Goal: Task Accomplishment & Management: Manage account settings

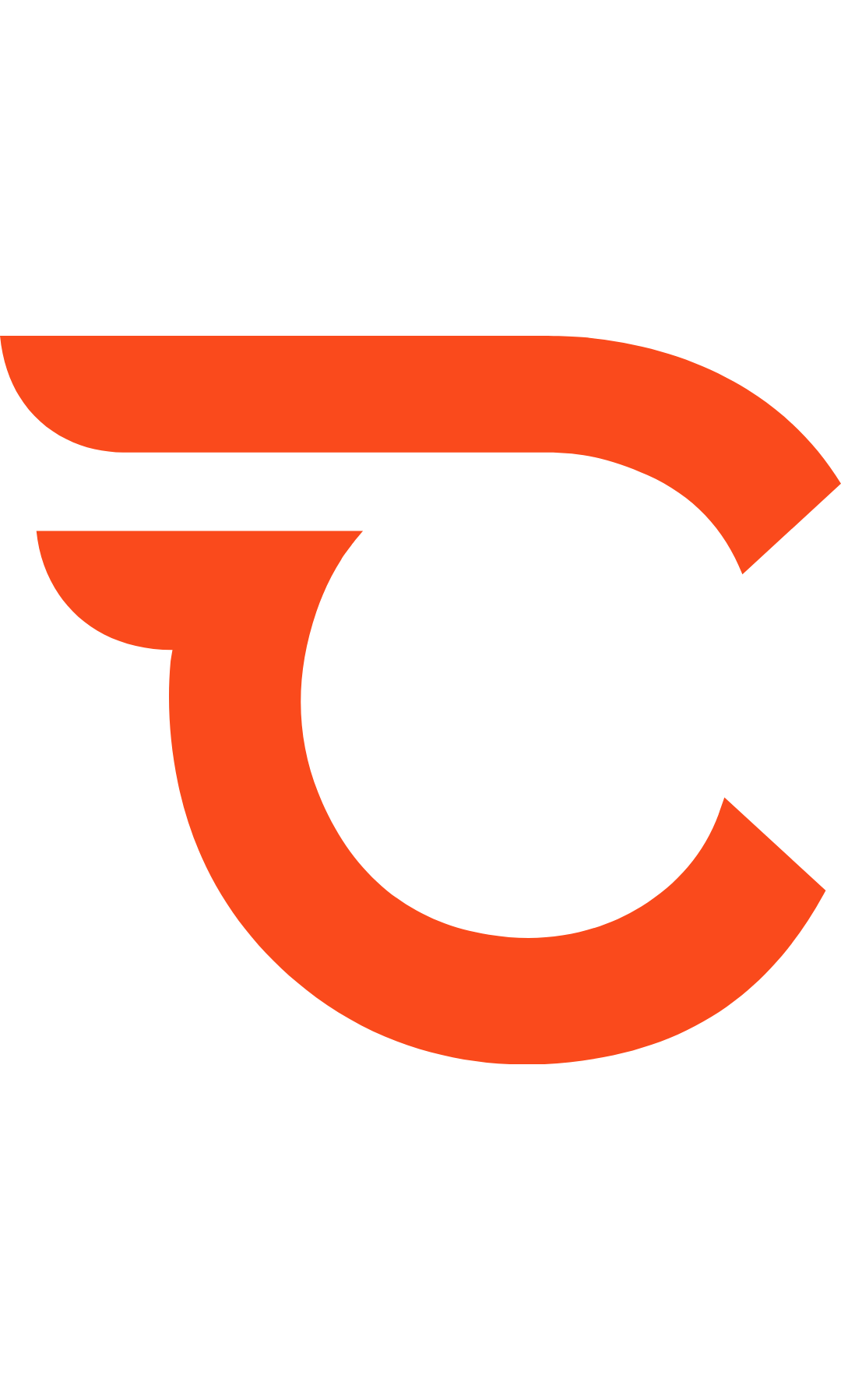
type input "*****"
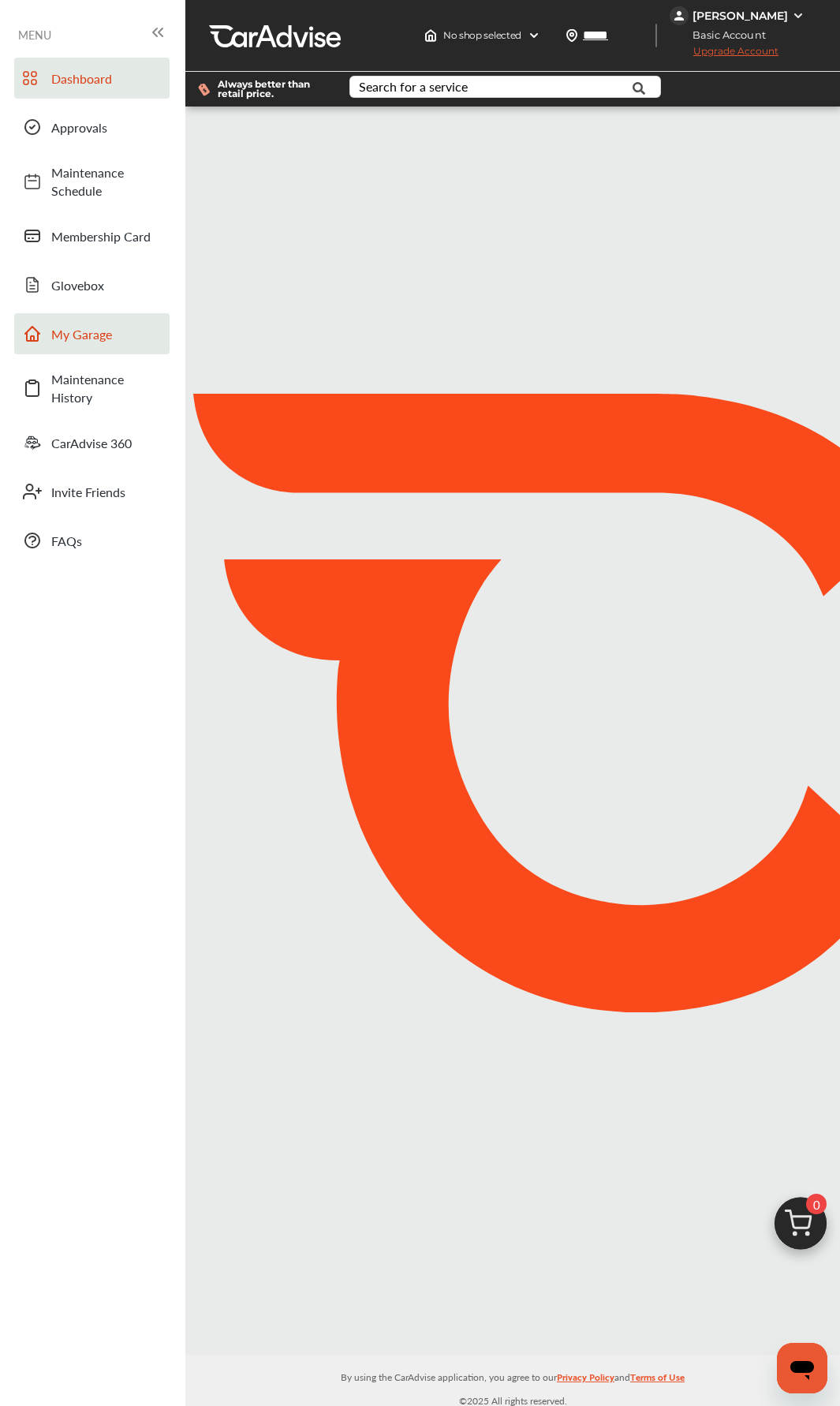
click at [83, 333] on span "My Garage" at bounding box center [107, 334] width 111 height 18
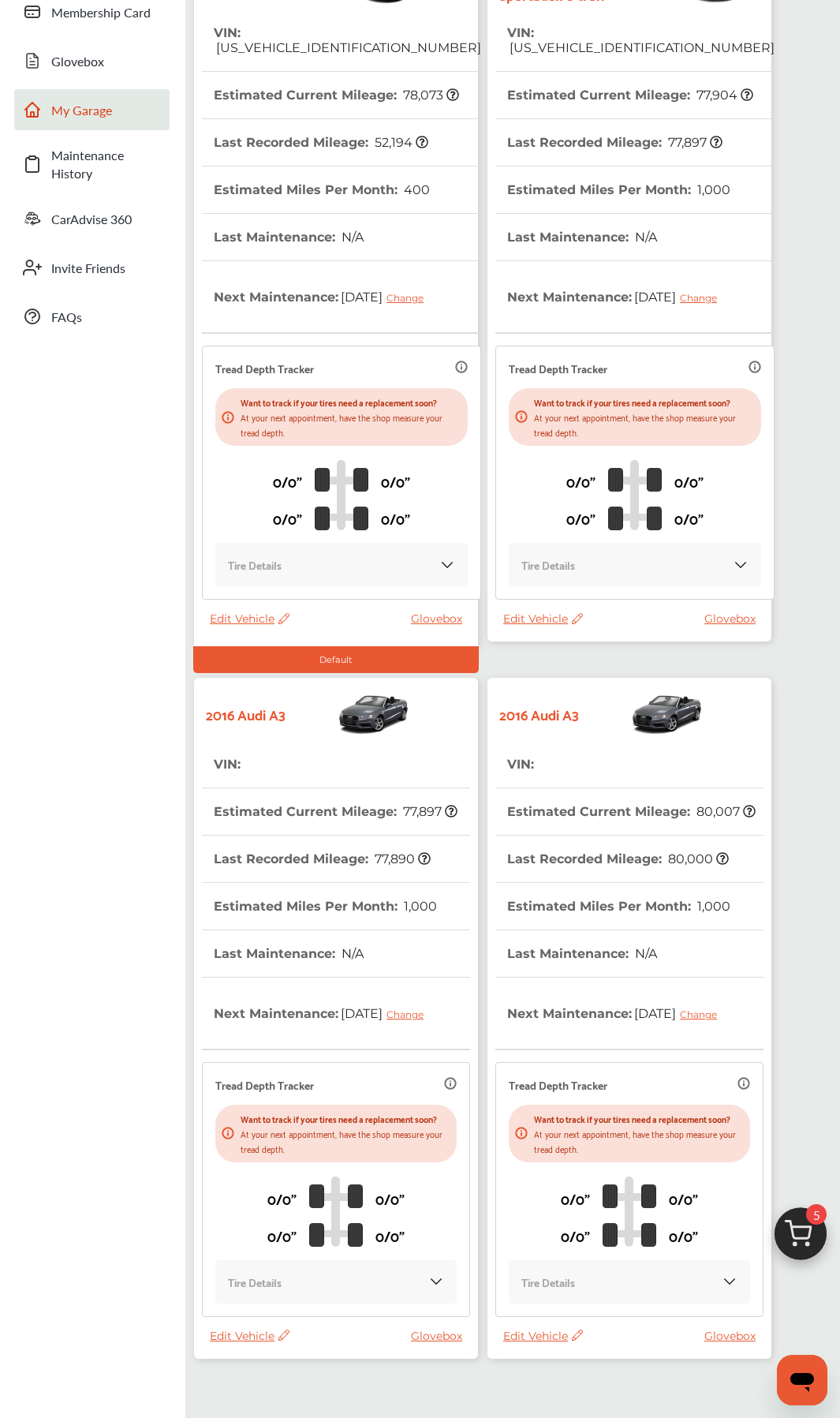
scroll to position [317, 0]
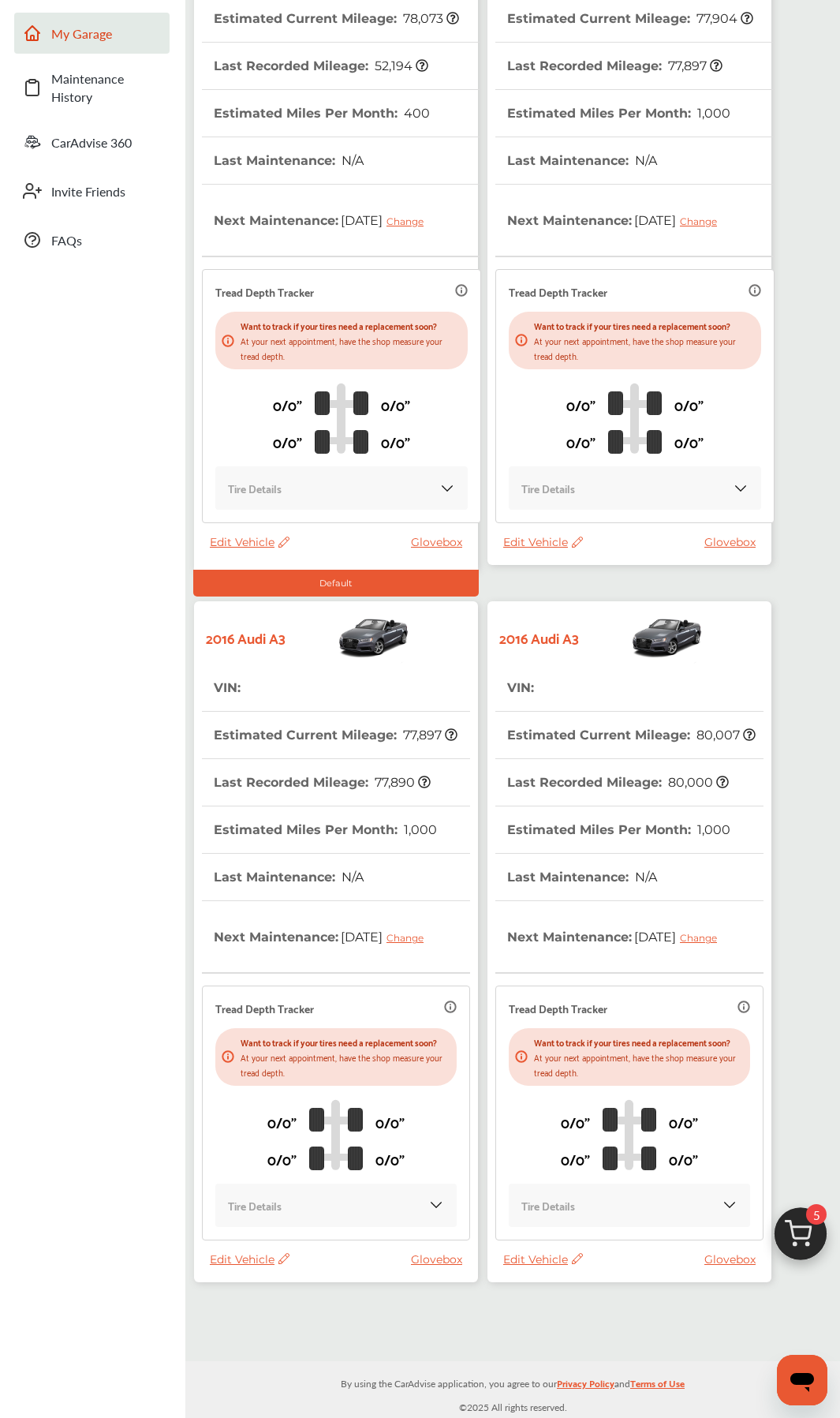
click at [253, 669] on span "Edit Vehicle" at bounding box center [250, 1259] width 80 height 14
click at [283, 669] on div "Remove" at bounding box center [324, 1284] width 142 height 24
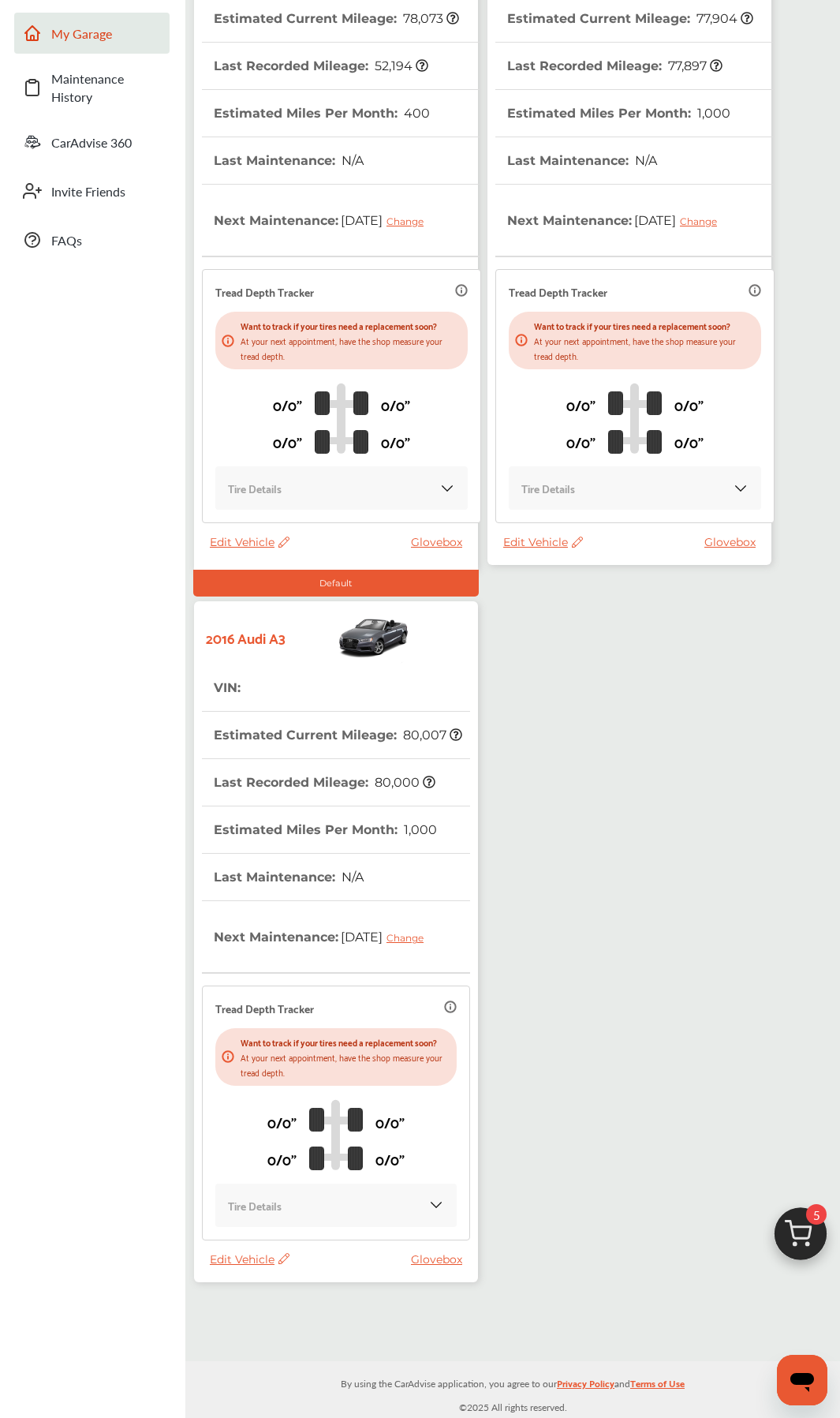
click at [249, 669] on span "Edit Vehicle" at bounding box center [250, 1259] width 80 height 14
click at [242, 669] on span "Edit Vehicle" at bounding box center [250, 1259] width 80 height 14
click at [248, 669] on span "Edit Vehicle" at bounding box center [250, 1259] width 80 height 14
drag, startPoint x: 254, startPoint y: 1335, endPoint x: 247, endPoint y: 1280, distance: 55.4
click at [253, 669] on div "My Garage Add Vehicle 2016 Ford Fusion VIN : 3FA6P0PU0GR145442 Estimated Curren…" at bounding box center [512, 584] width 655 height 1556
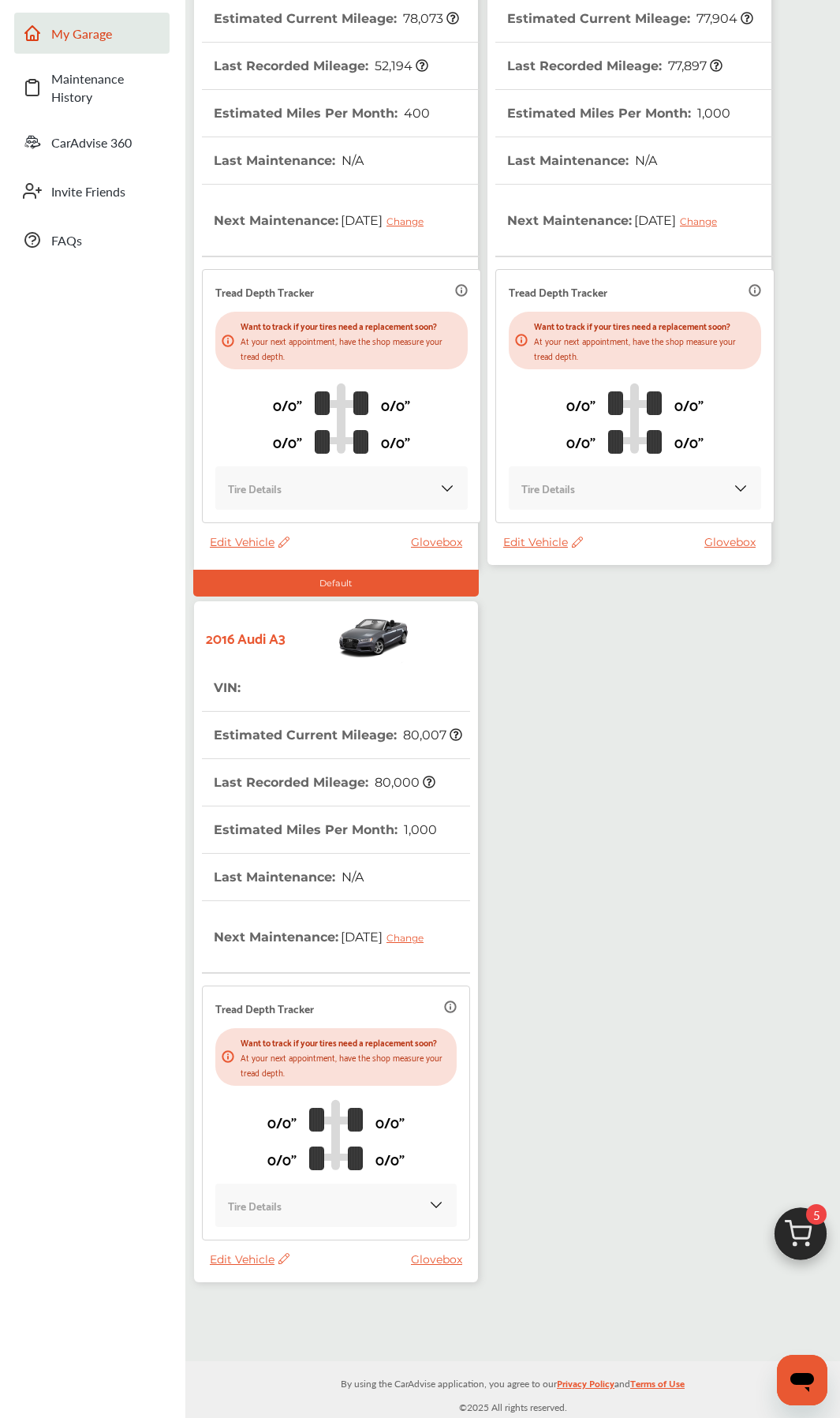
click at [253, 669] on div "Edit Vehicle Glovebox" at bounding box center [340, 1263] width 260 height 23
click at [253, 669] on span "Edit Vehicle" at bounding box center [250, 1259] width 80 height 14
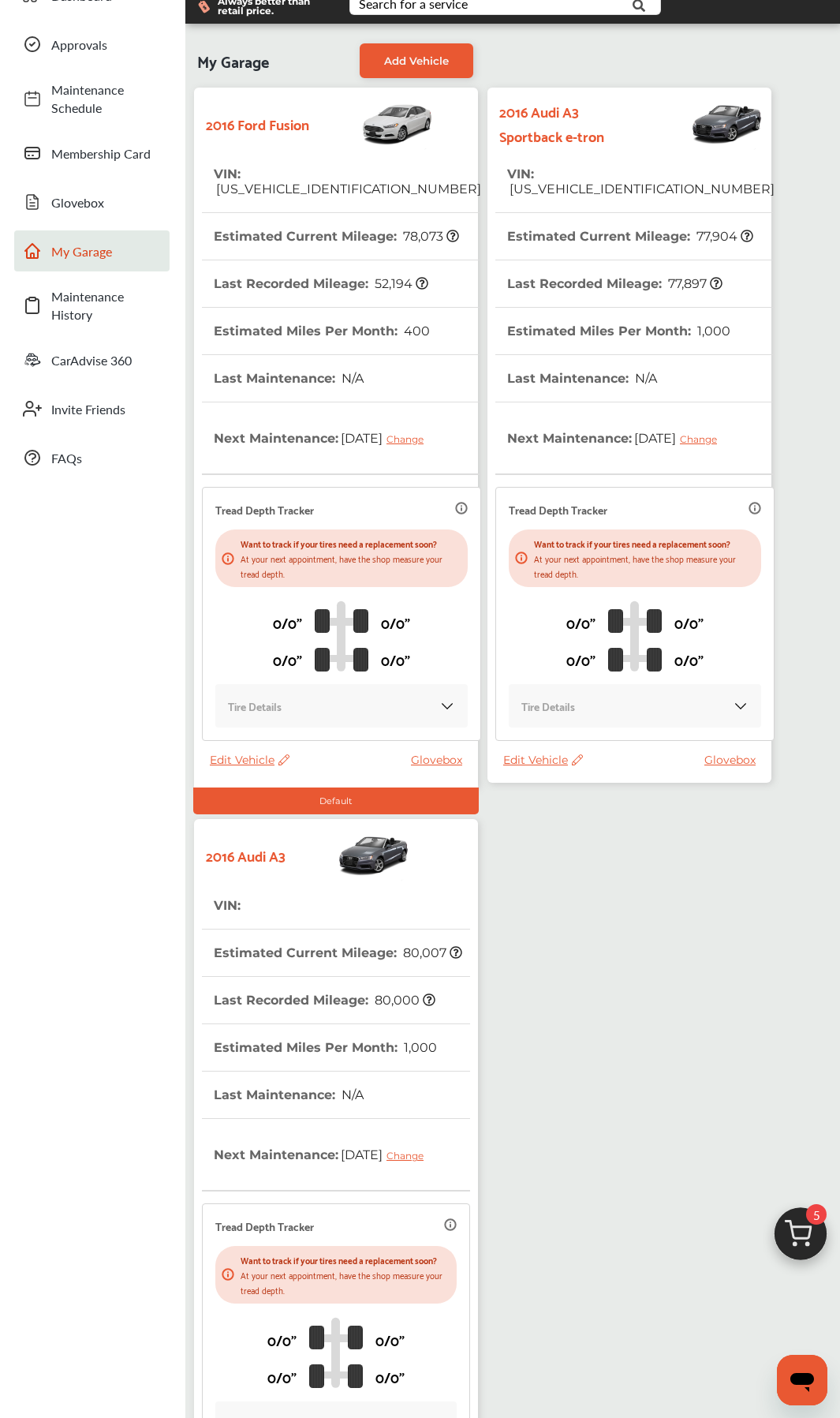
scroll to position [158, 0]
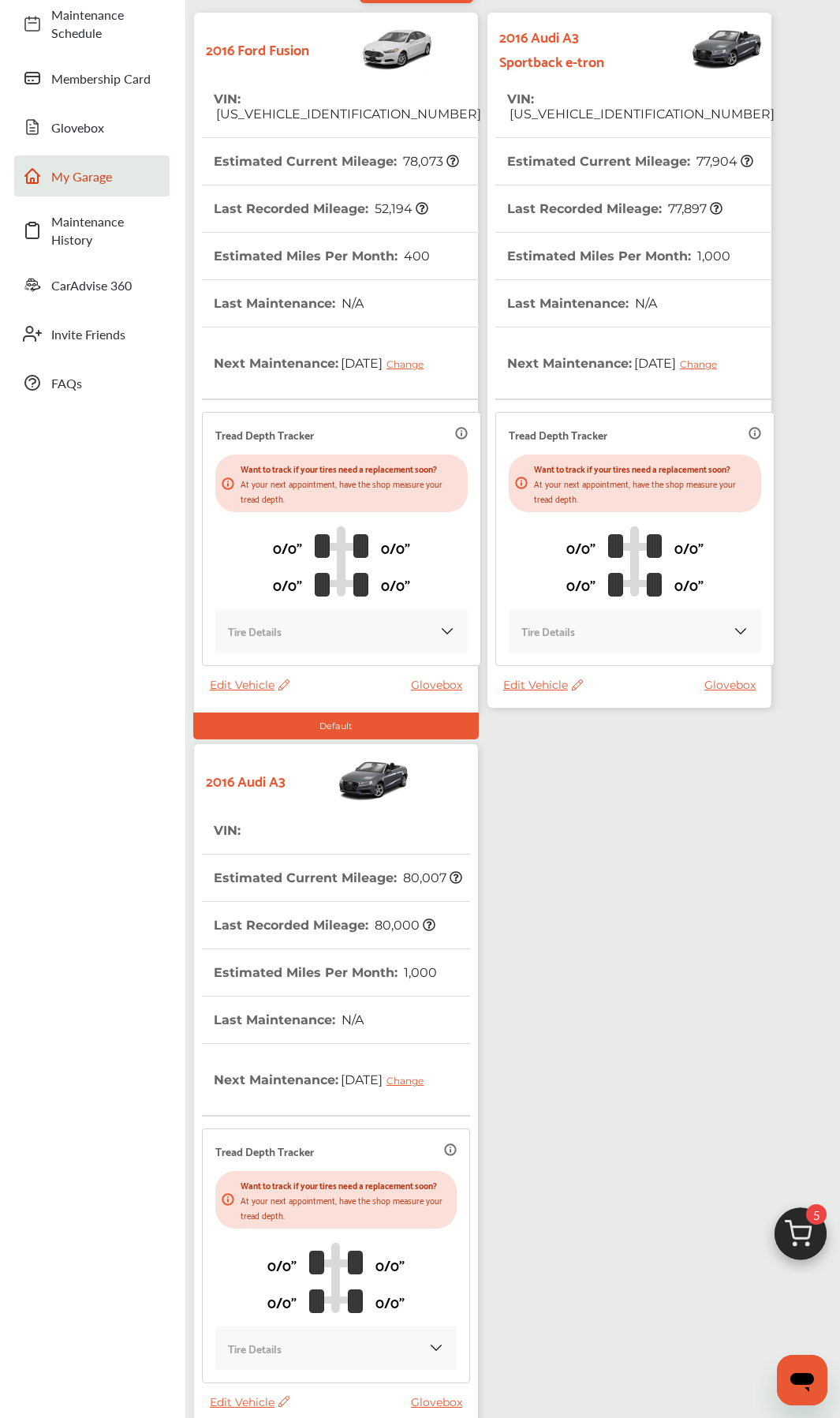
click at [596, 669] on div "2016 Ford Fusion VIN : 3FA6P0PU0GR145442 Estimated Current Mileage : 78,073 Las…" at bounding box center [512, 732] width 647 height 1449
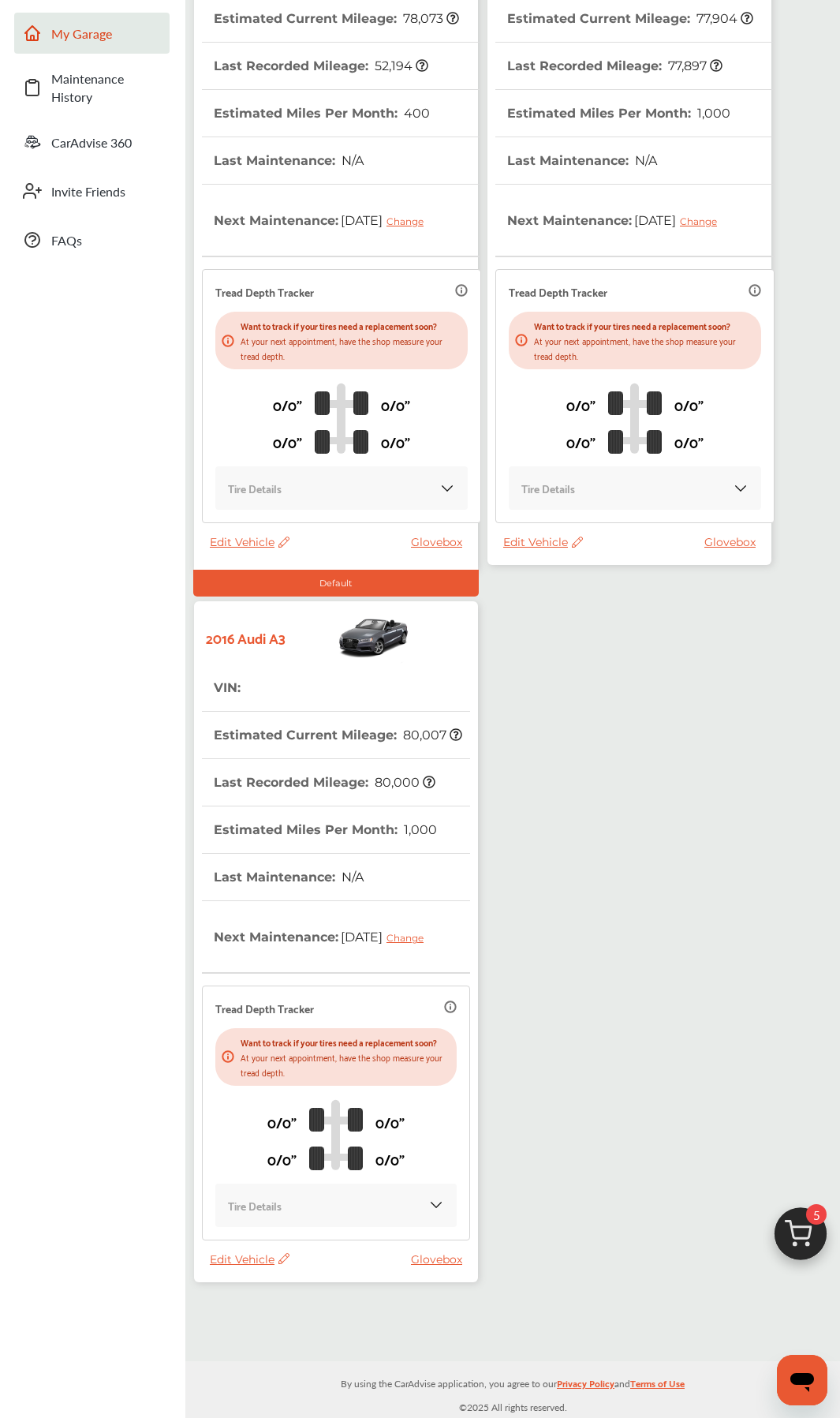
scroll to position [316, 0]
click at [252, 669] on span "Edit Vehicle" at bounding box center [250, 1259] width 80 height 14
click at [244, 669] on span "Edit Vehicle" at bounding box center [250, 1259] width 80 height 14
click at [231, 1259] on span "Edit Vehicle" at bounding box center [250, 1259] width 80 height 14
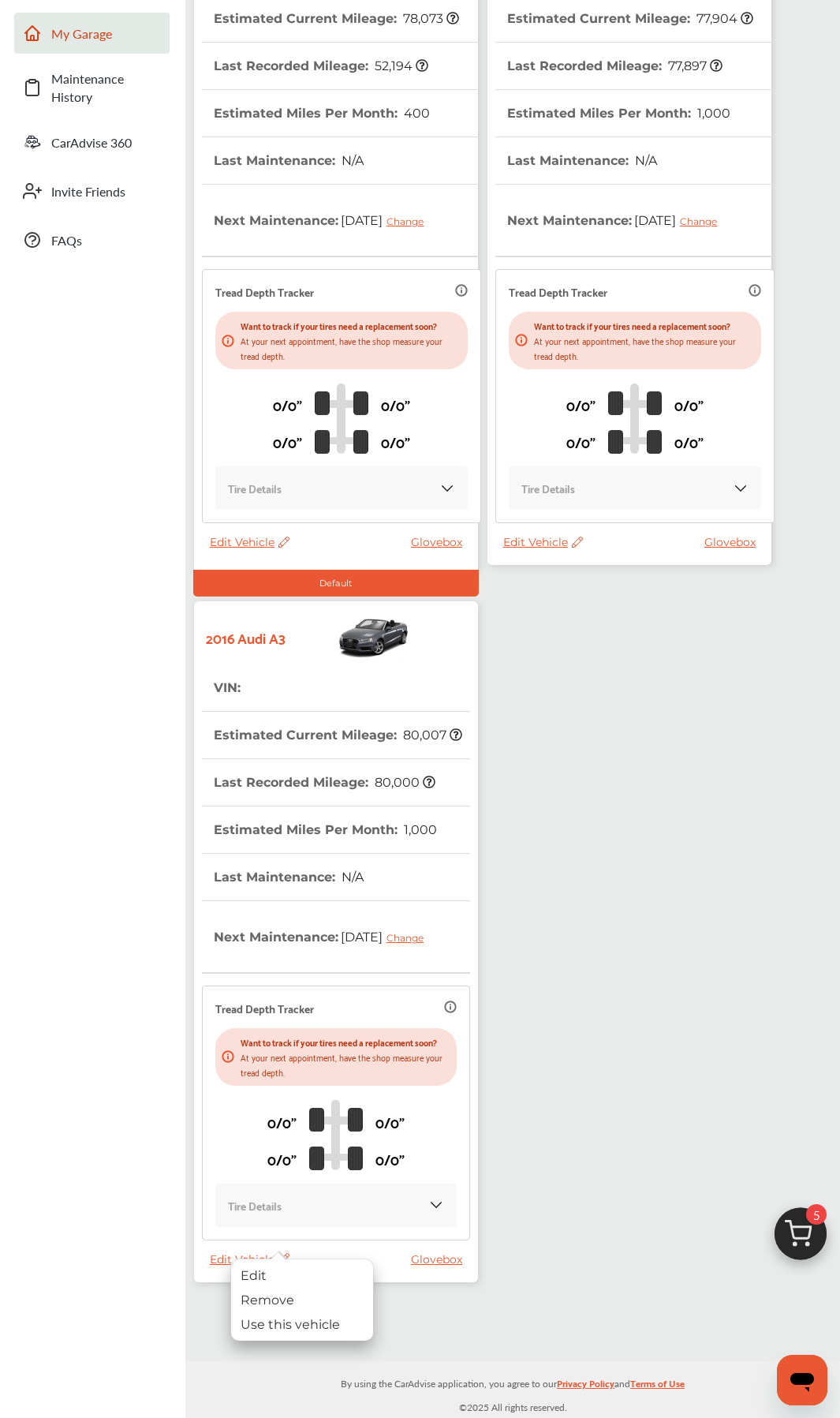
click at [285, 1298] on div "Remove" at bounding box center [302, 1300] width 142 height 24
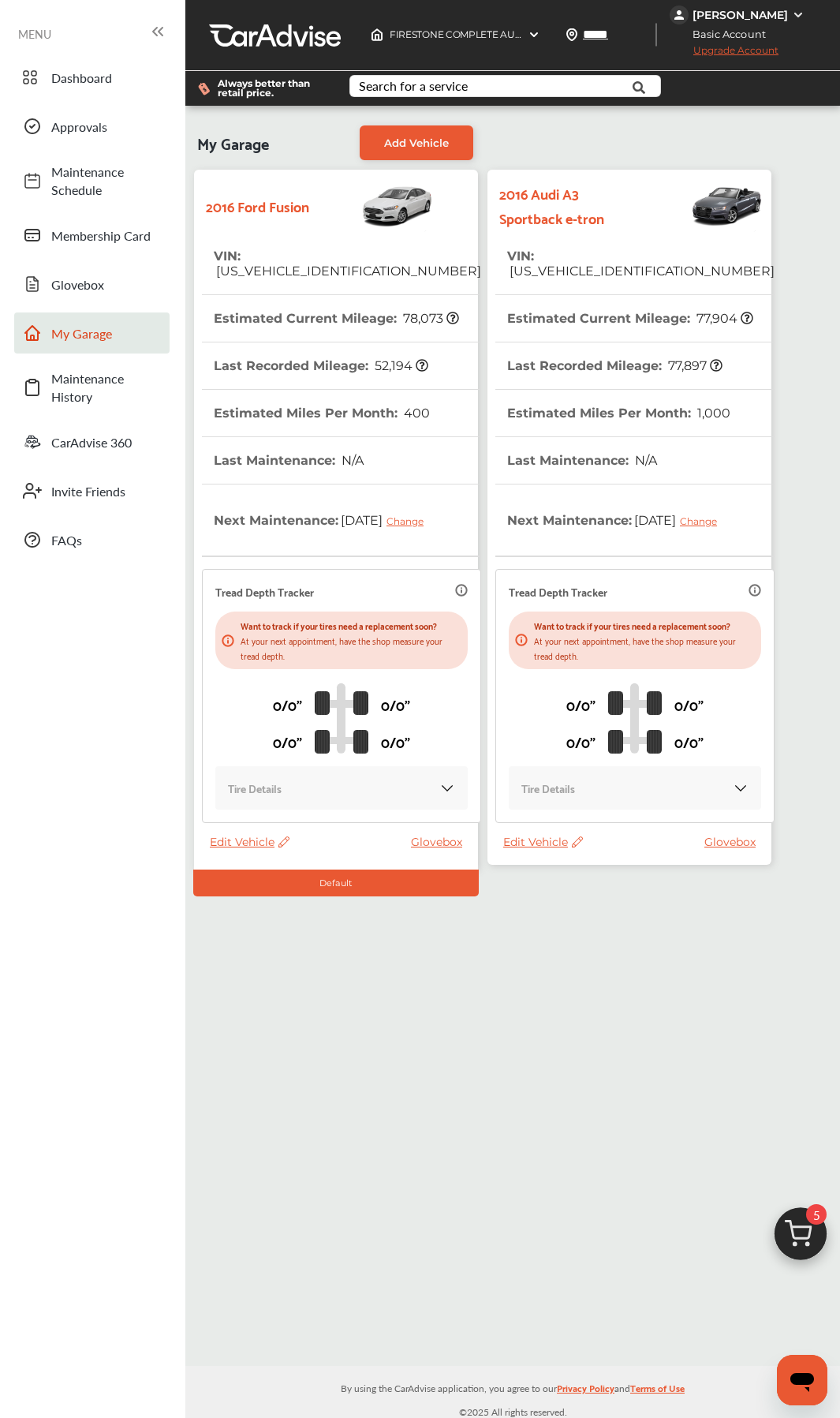
scroll to position [0, 0]
